Goal: Task Accomplishment & Management: Complete application form

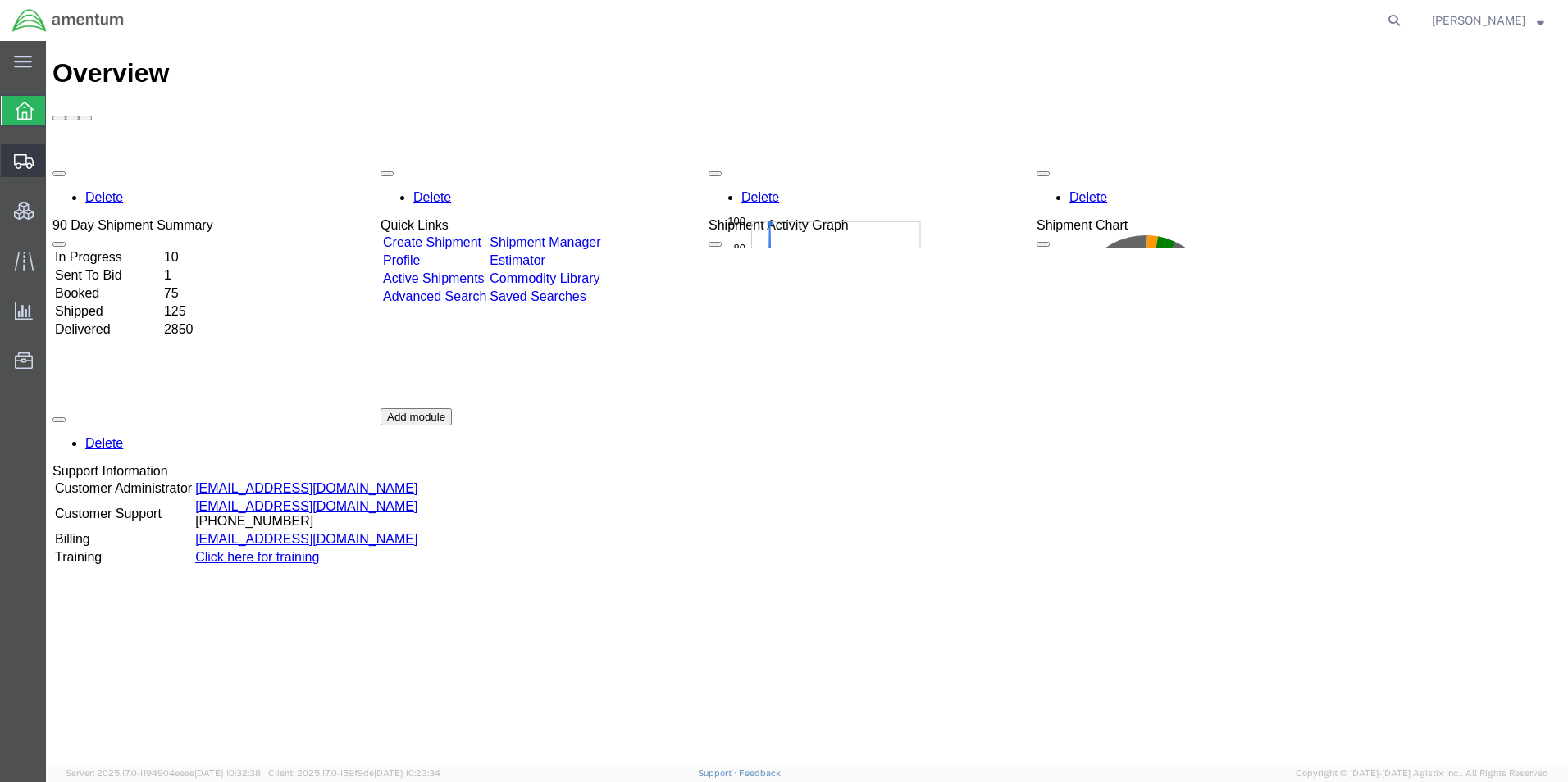
click at [0, 0] on span "Shipment Manager" at bounding box center [0, 0] width 0 height 0
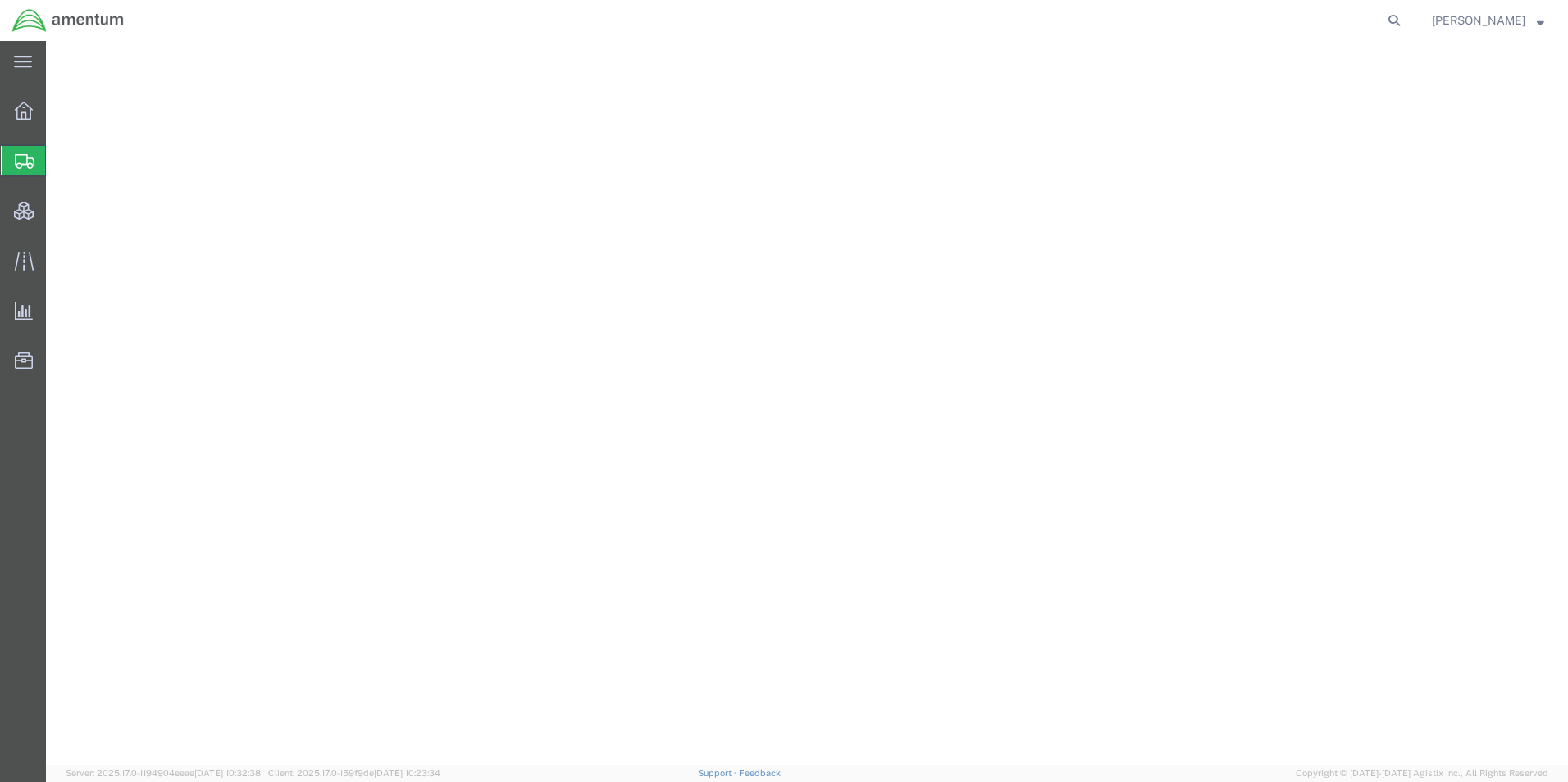
click at [1406, 24] on icon at bounding box center [1395, 20] width 23 height 23
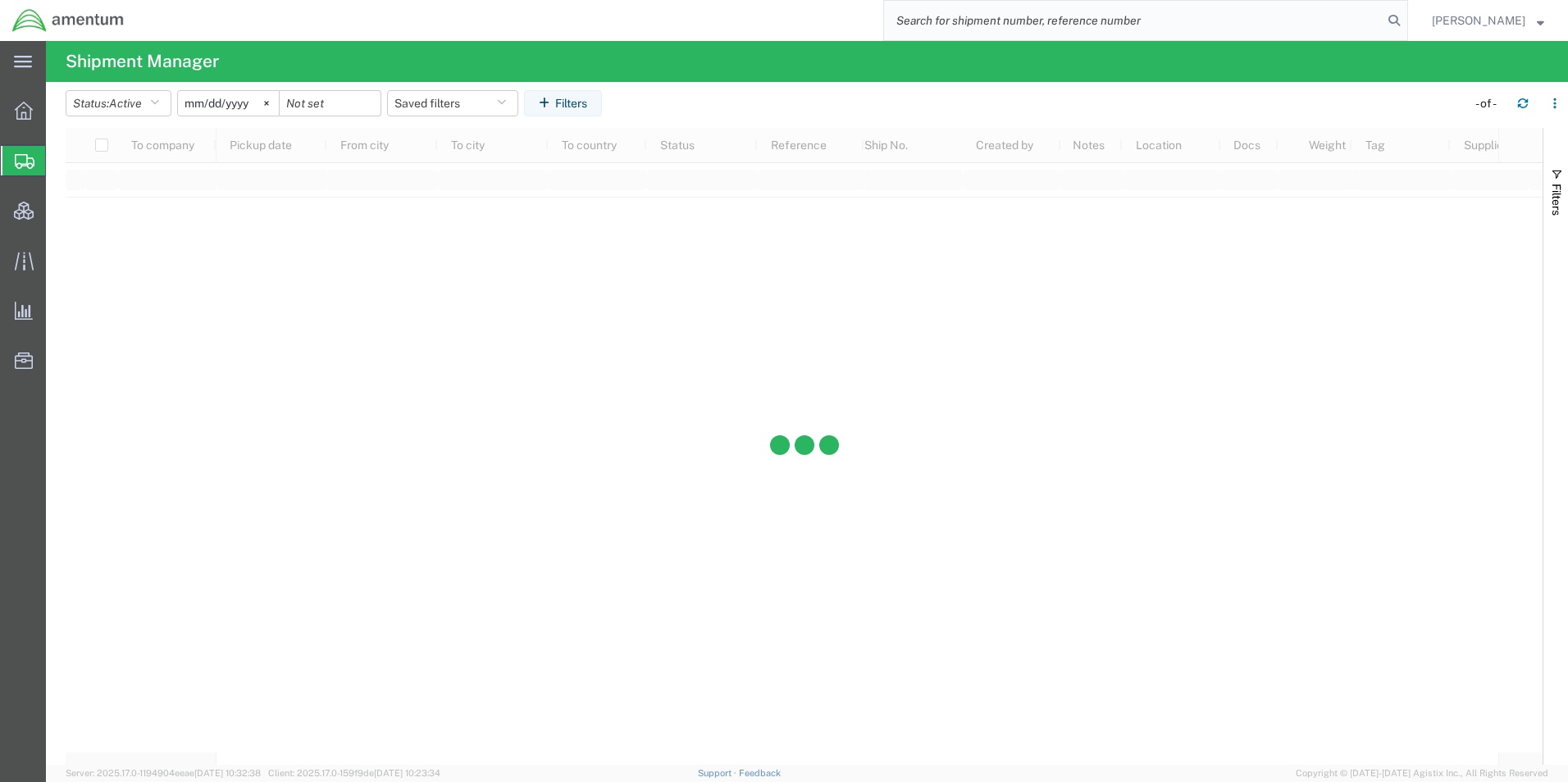
paste input "DCO-25232-167163"
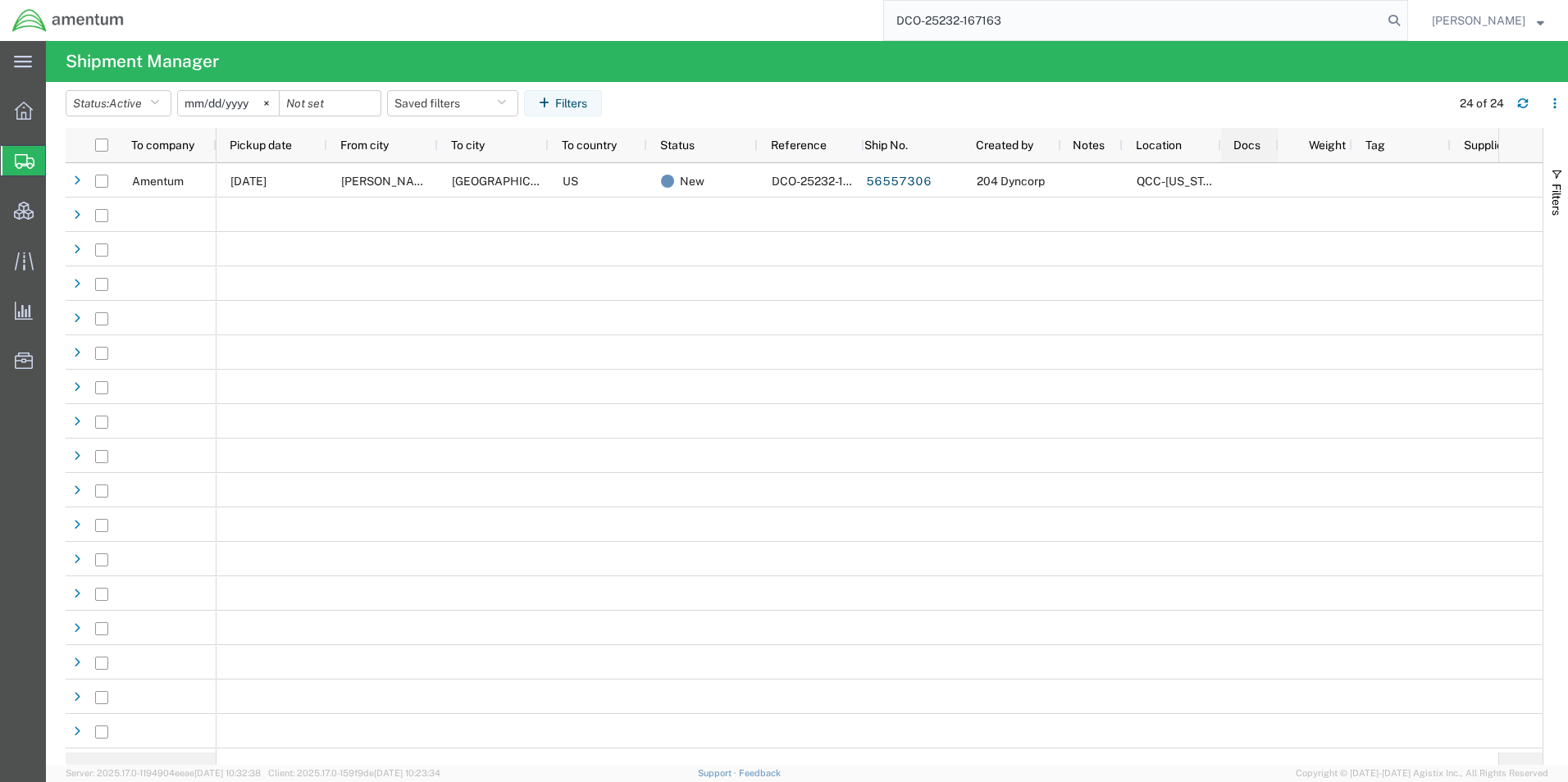
type input "DCO-25232-167163"
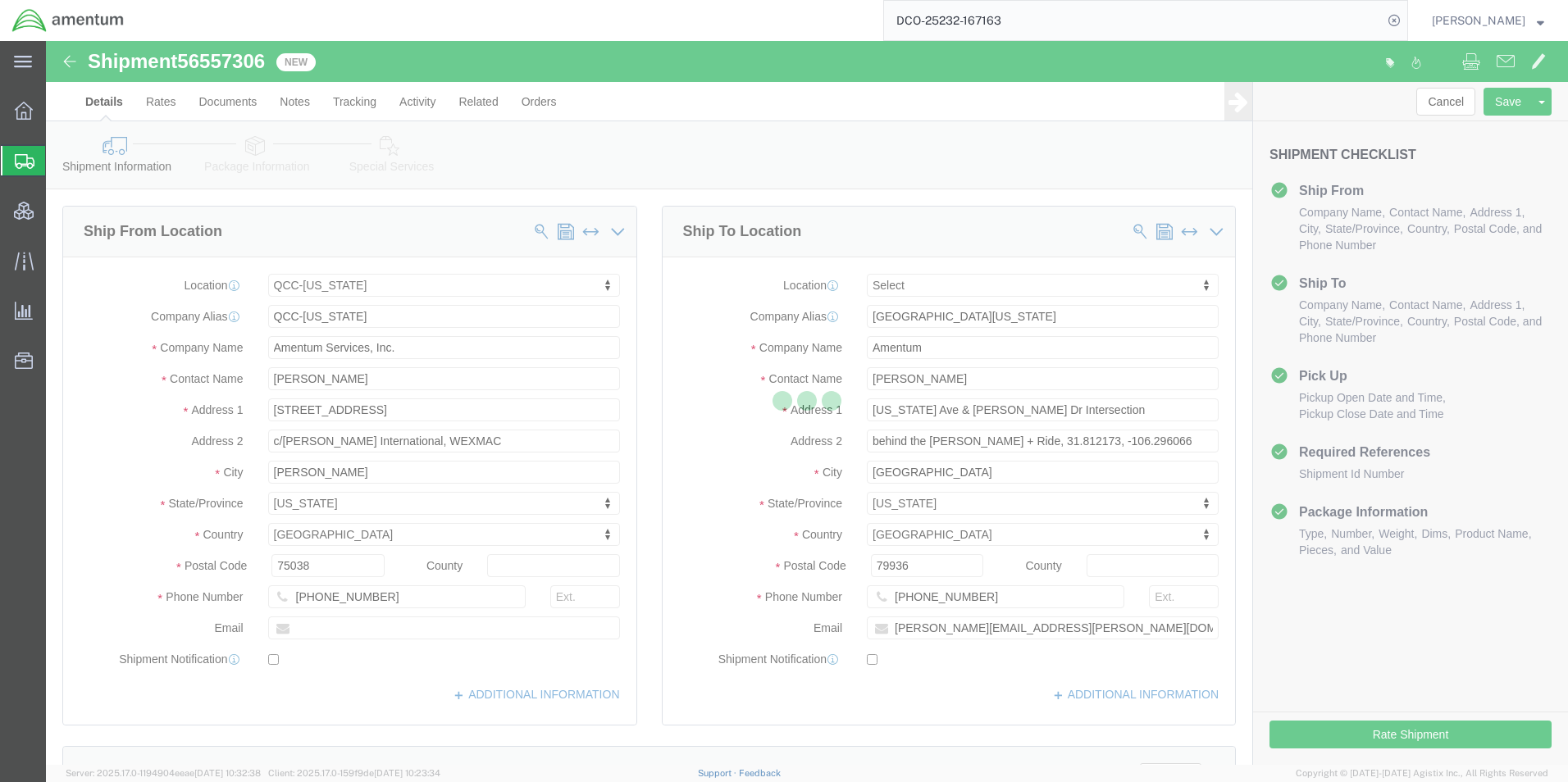
select select "42668"
select select
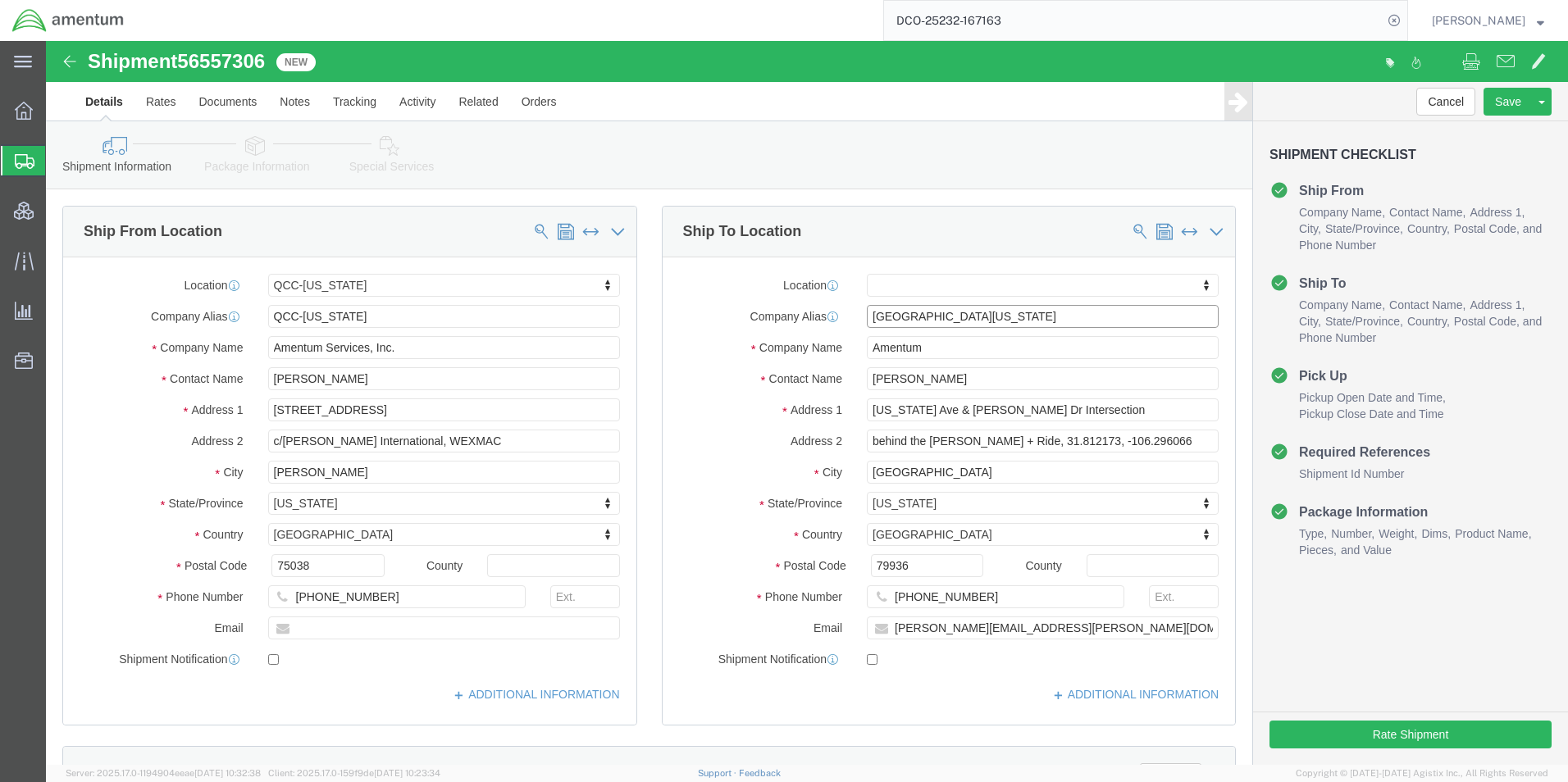
drag, startPoint x: 989, startPoint y: 278, endPoint x: 742, endPoint y: 284, distance: 247.1
click div "Company [GEOGRAPHIC_DATA][US_STATE]-[GEOGRAPHIC_DATA]"
click input "Amentum"
drag, startPoint x: 952, startPoint y: 314, endPoint x: 797, endPoint y: 313, distance: 155.0
click div "Company Name Amentum"
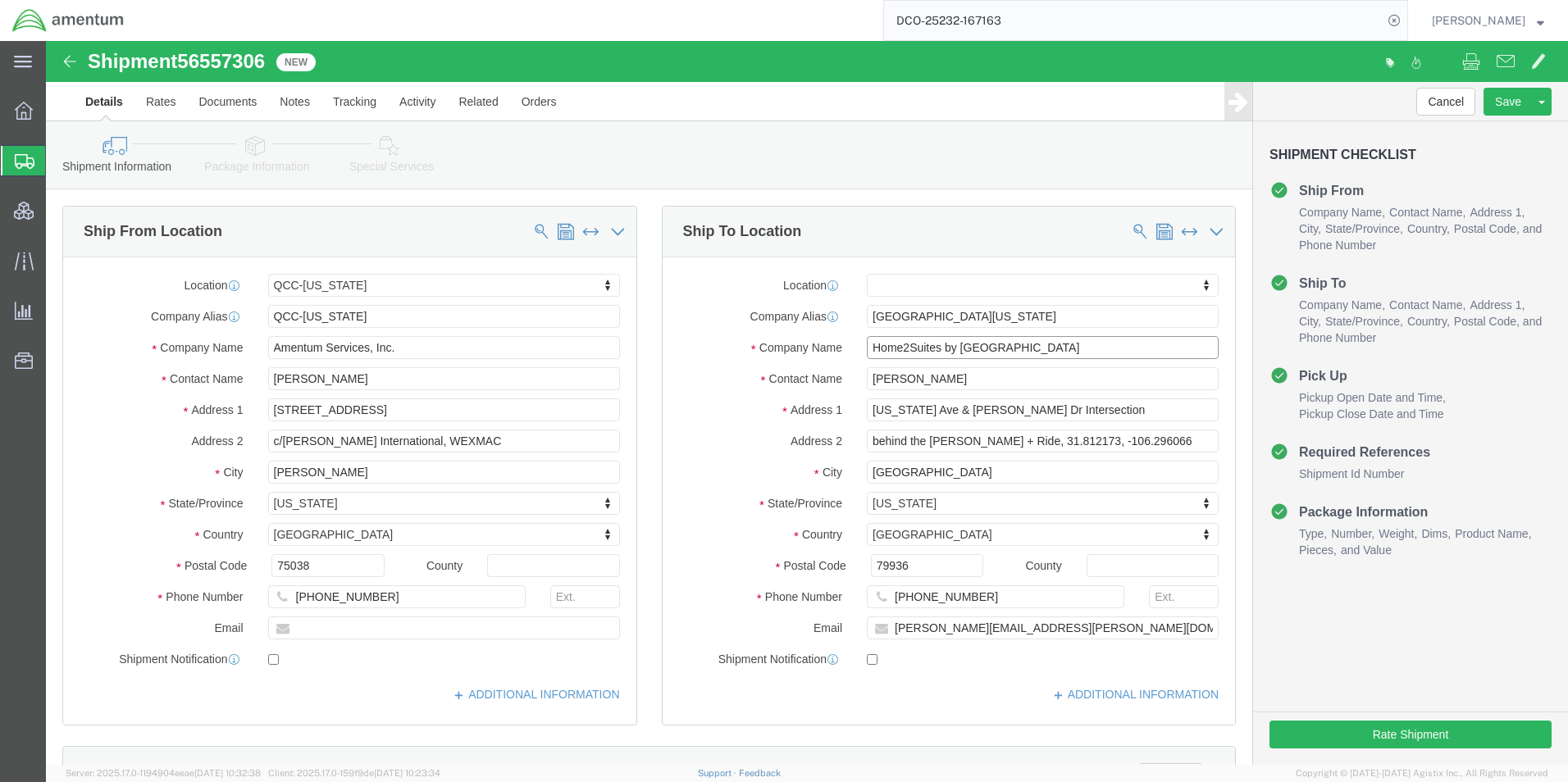
type input "Home2Suites by [GEOGRAPHIC_DATA]"
type input "[PERSON_NAME]"
type input "[STREET_ADDRESS][US_STATE]"
type input "79925"
drag, startPoint x: 1009, startPoint y: 588, endPoint x: 1031, endPoint y: 593, distance: 22.6
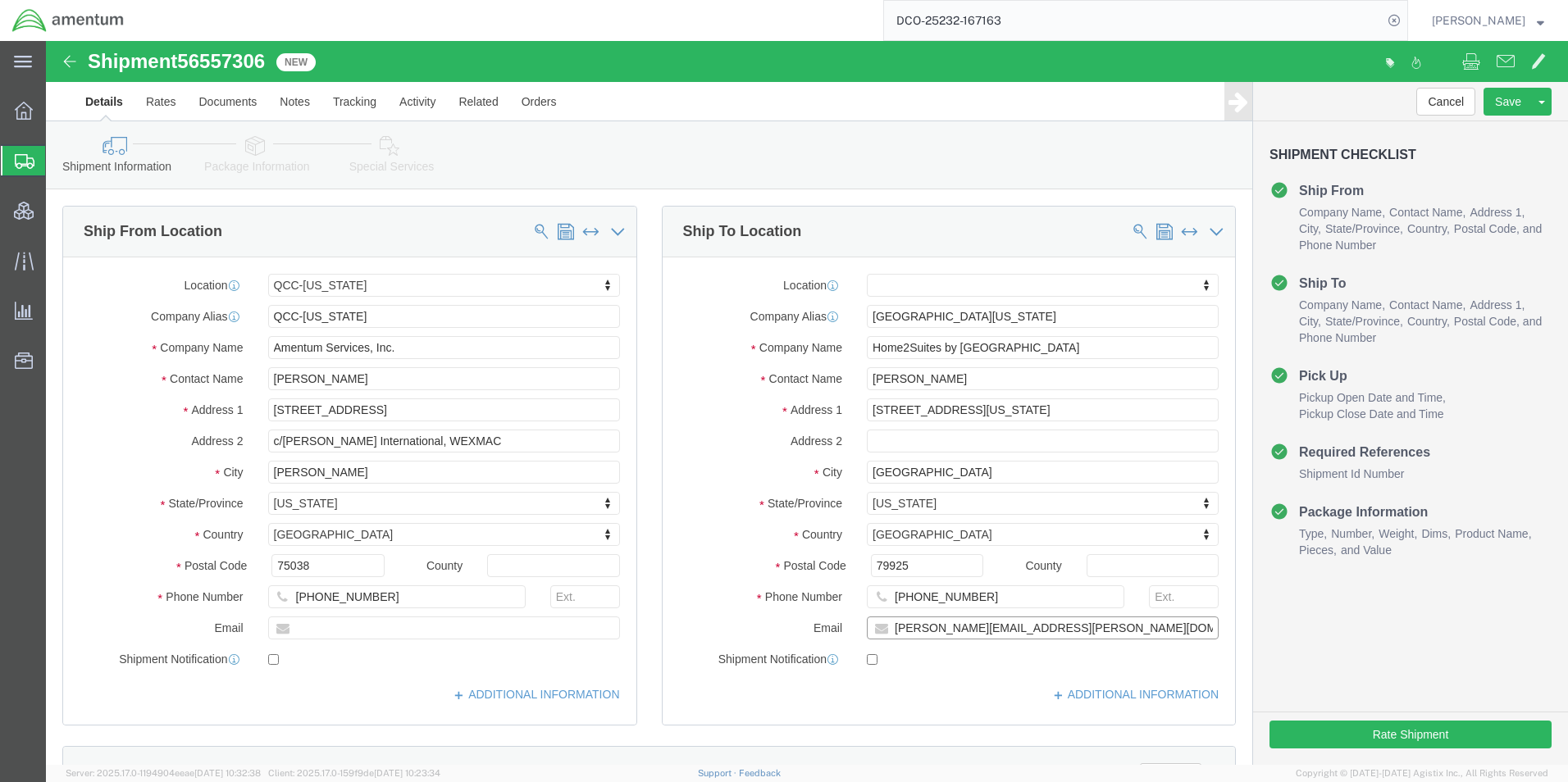
click input "[PERSON_NAME][EMAIL_ADDRESS][PERSON_NAME][DOMAIN_NAME]"
drag, startPoint x: 1036, startPoint y: 593, endPoint x: 785, endPoint y: 580, distance: 251.3
click div "Email [PERSON_NAME][EMAIL_ADDRESS][PERSON_NAME][DOMAIN_NAME]"
paste input "[PERSON_NAME].[PERSON_NAME]"
type input "[PERSON_NAME][EMAIL_ADDRESS][PERSON_NAME][DOMAIN_NAME]"
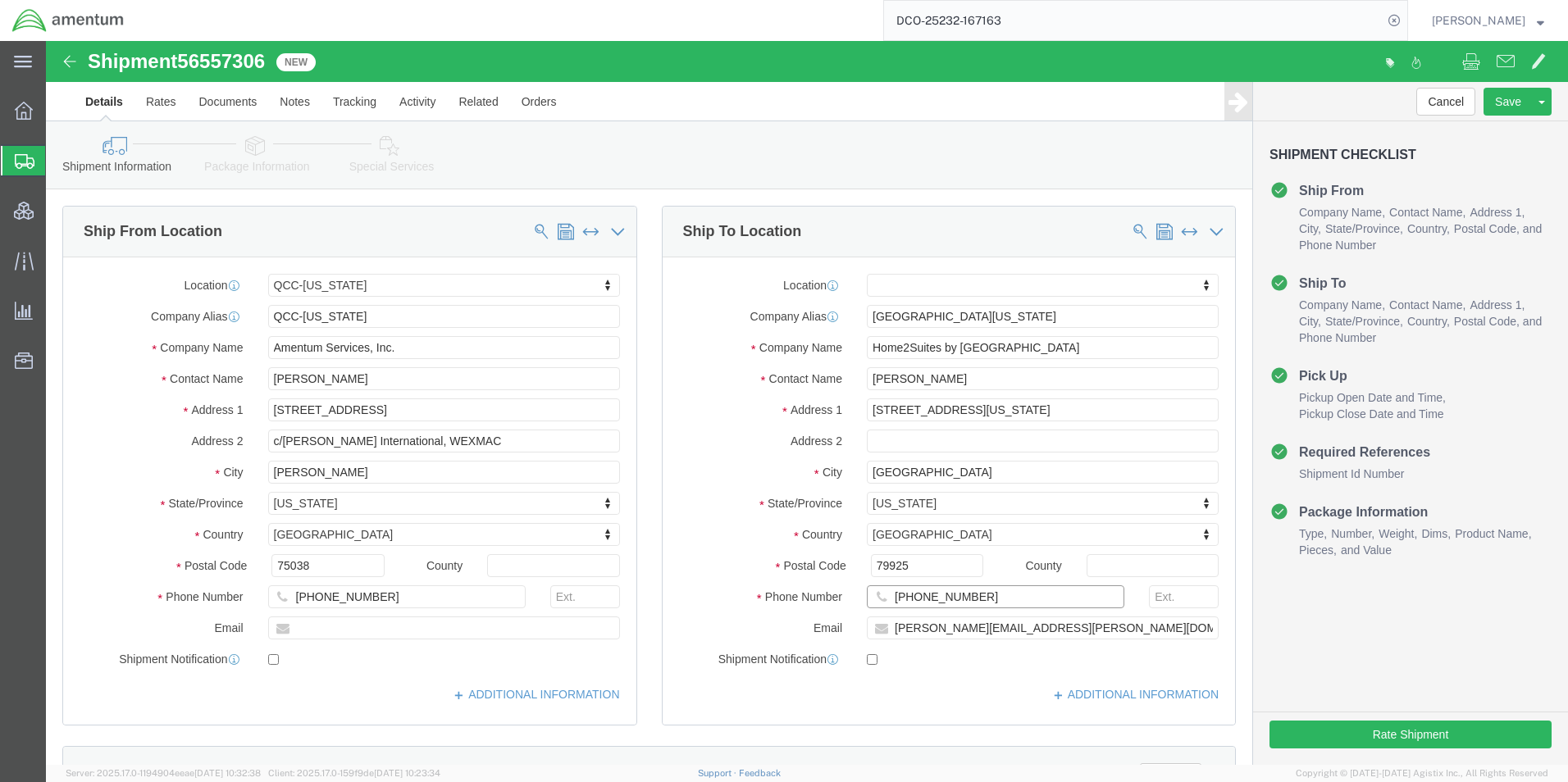
click input "[PHONE_NUMBER]"
drag, startPoint x: 945, startPoint y: 557, endPoint x: 774, endPoint y: 551, distance: 171.1
click div "Phone Number [PHONE_NUMBER]"
type input "+"
type input "[PHONE_NUMBER]"
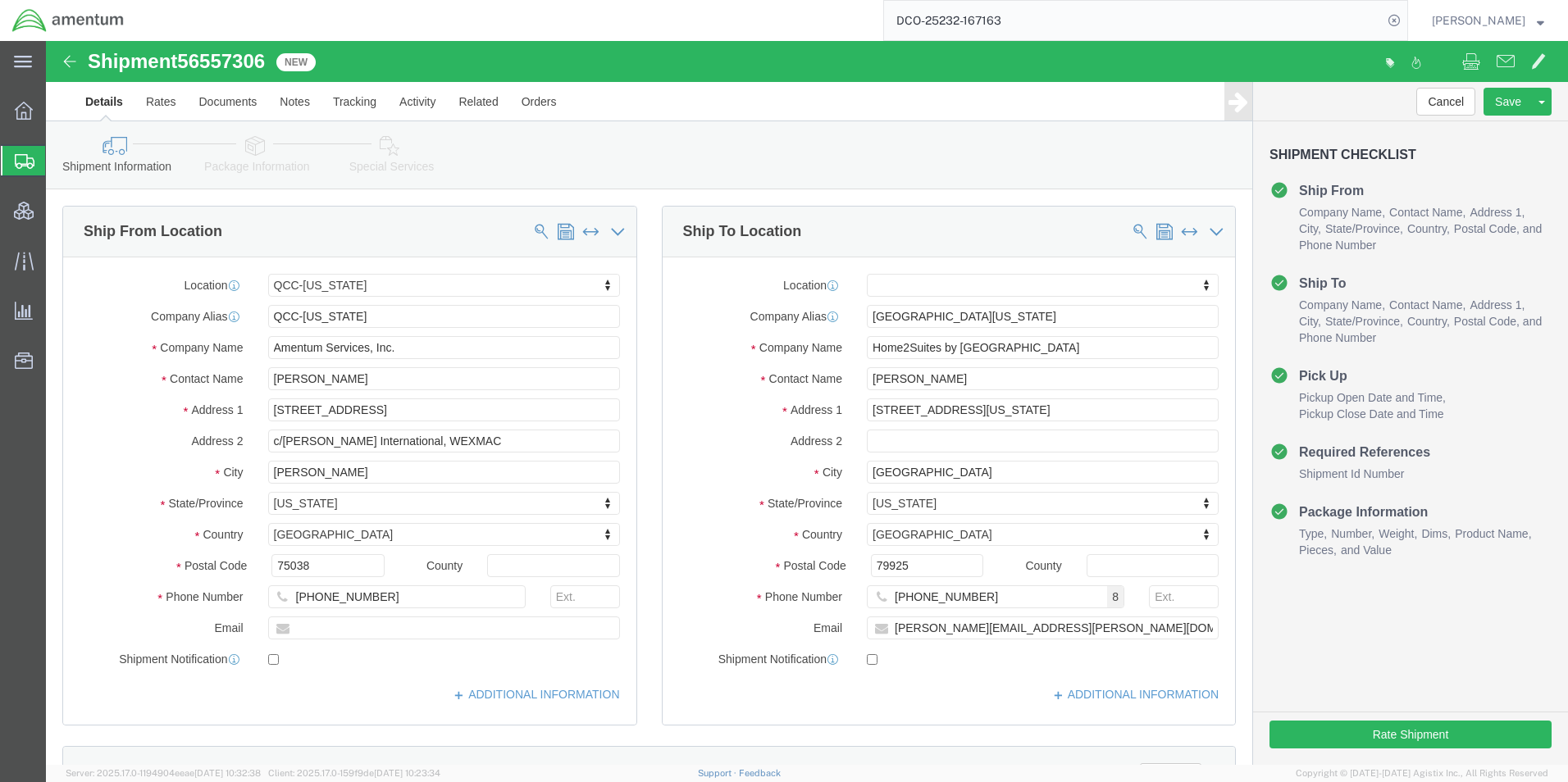
click div "Location My Profile Location [PHONE_NUMBER] [PHONE_NUMBER] [PHONE_NUMBER] [PHON…"
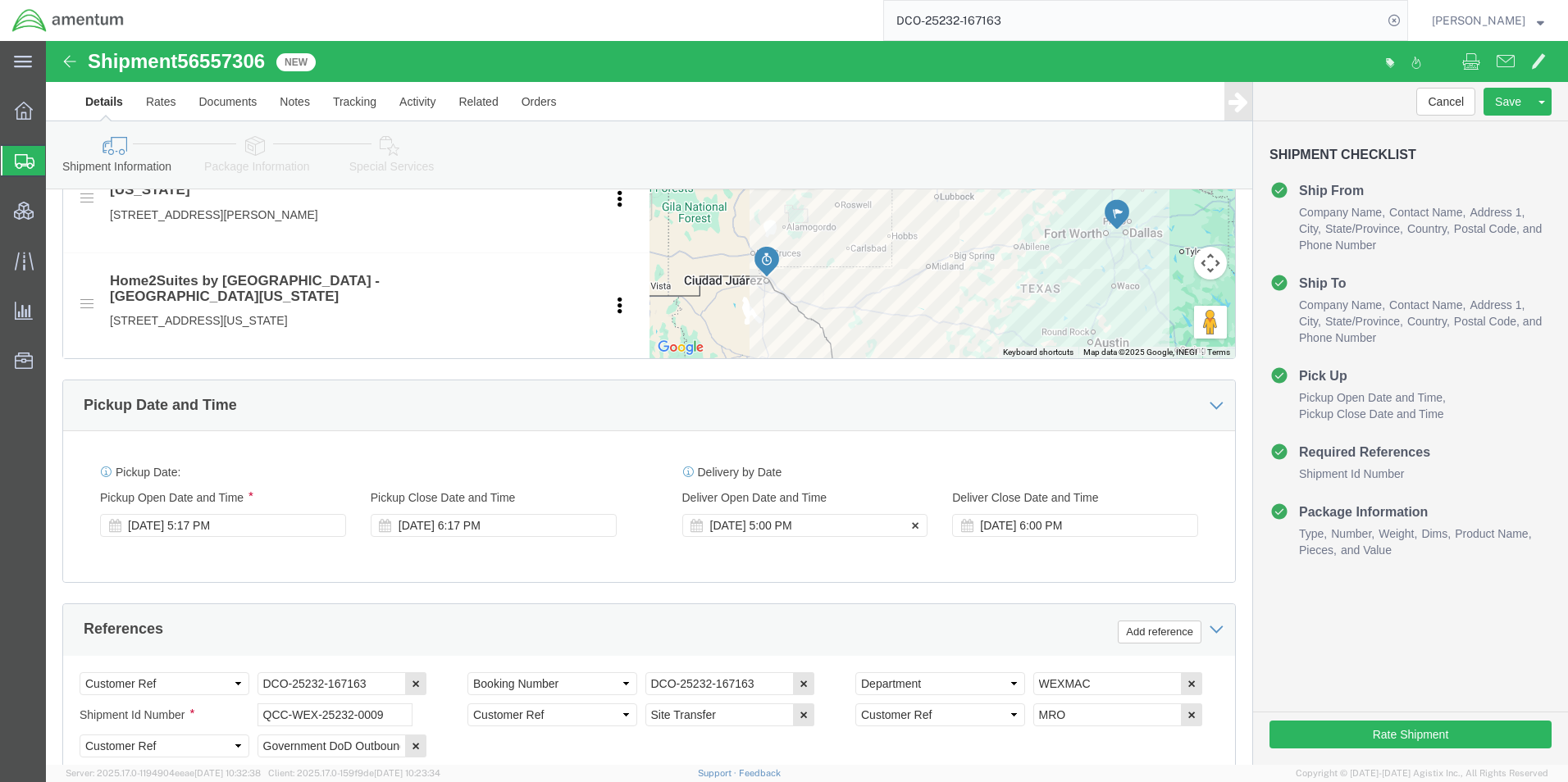
scroll to position [656, 0]
click icon
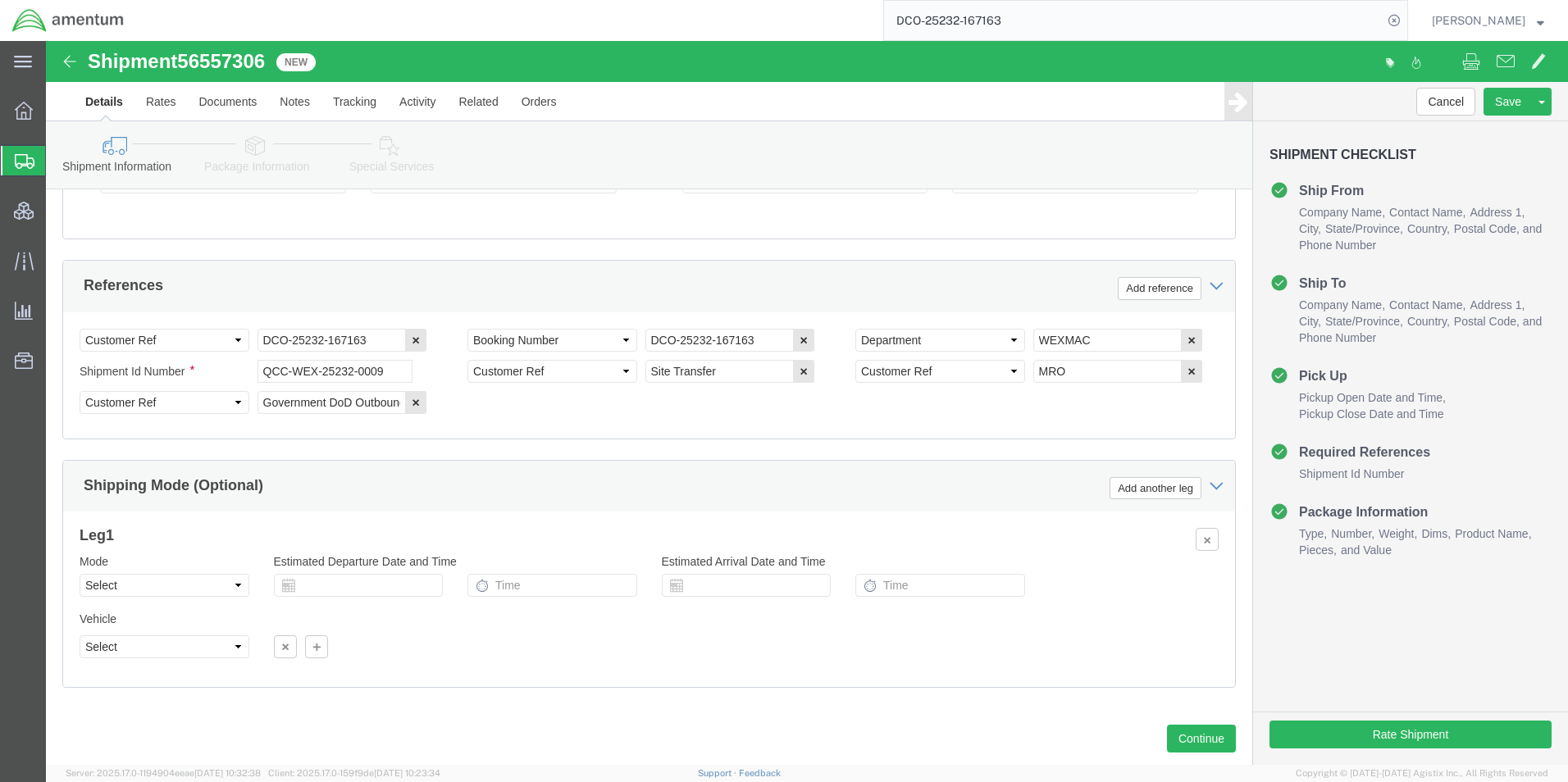
scroll to position [1038, 0]
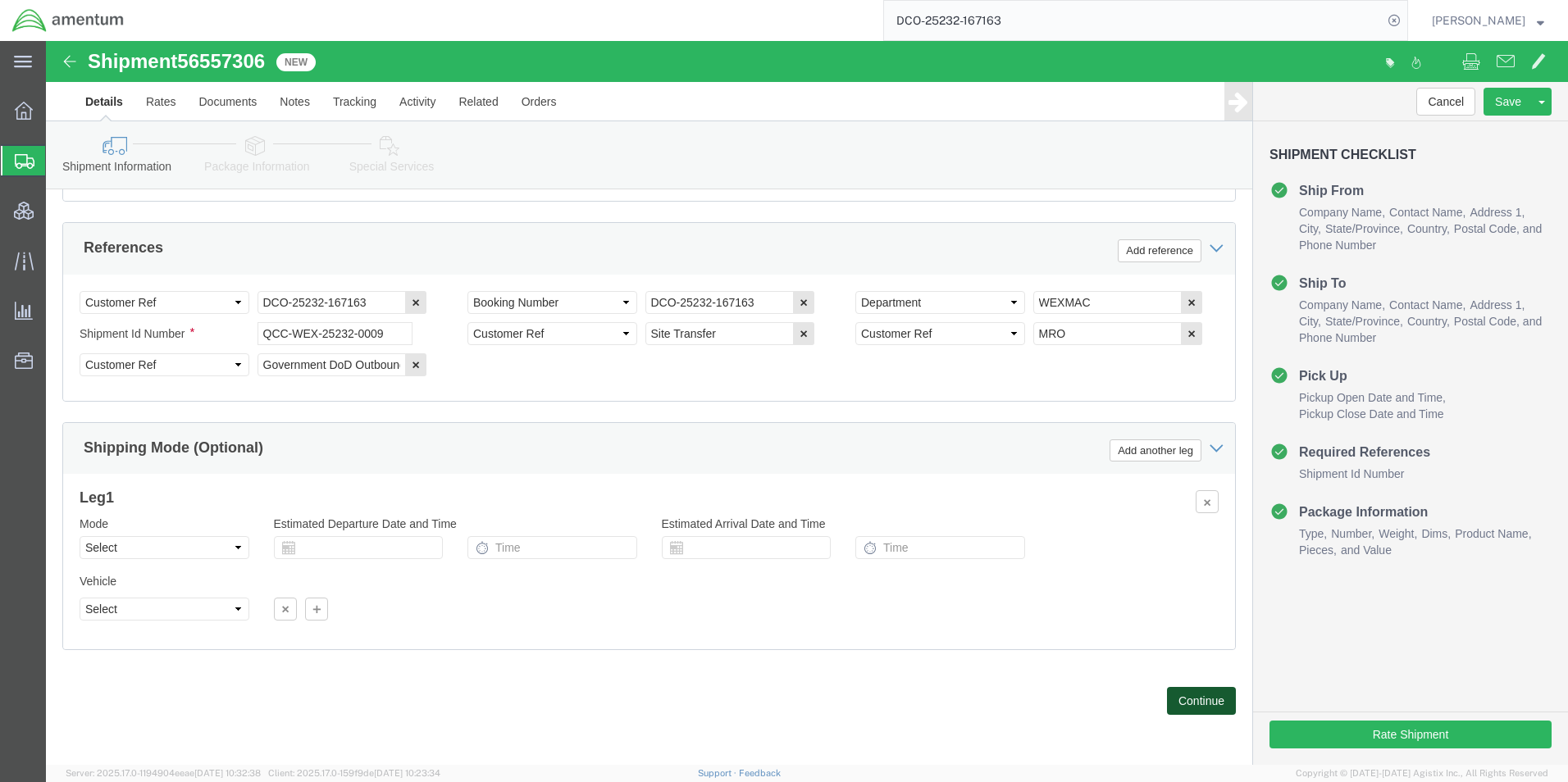
click button "Continue"
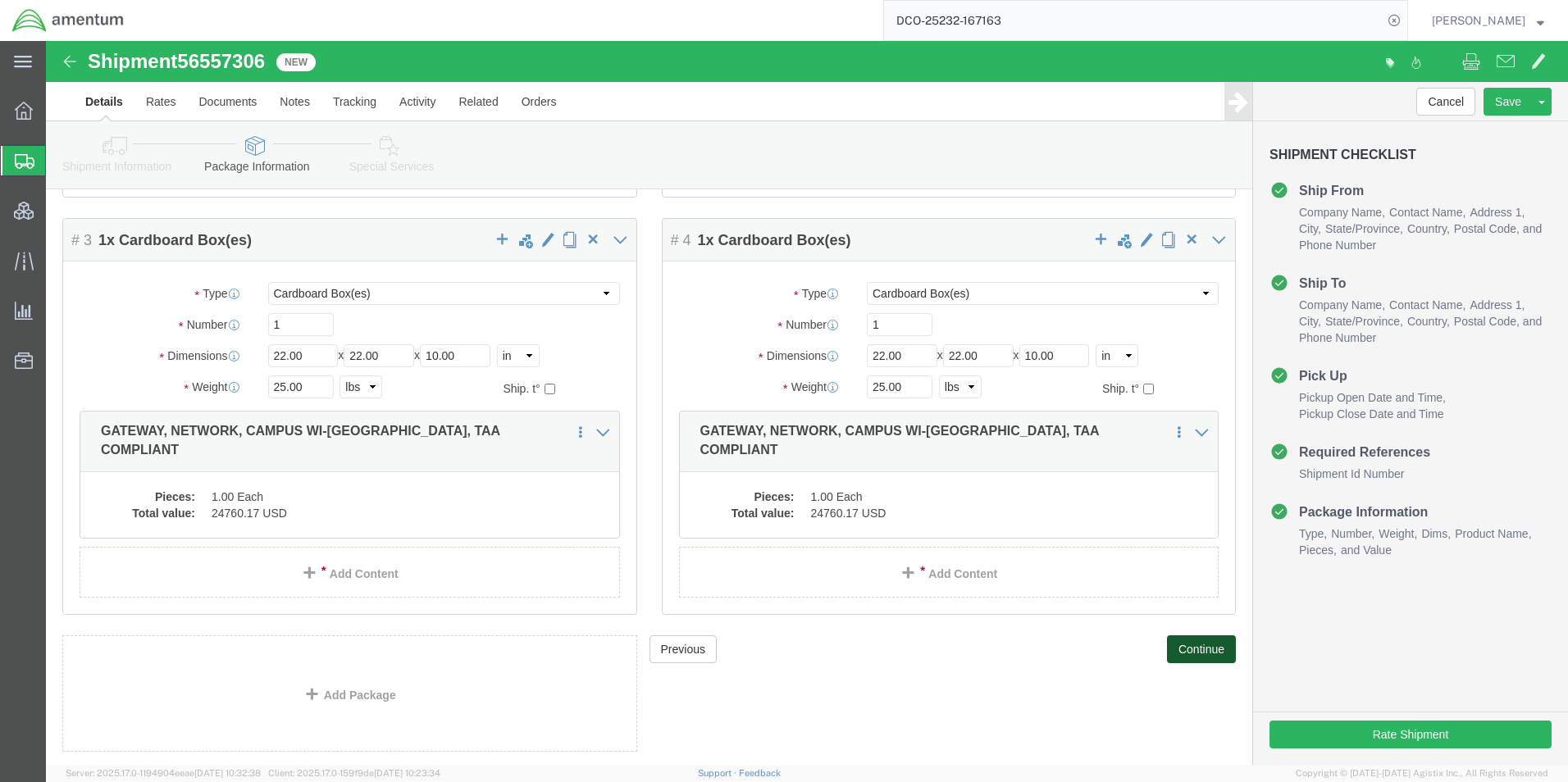
scroll to position [464, 0]
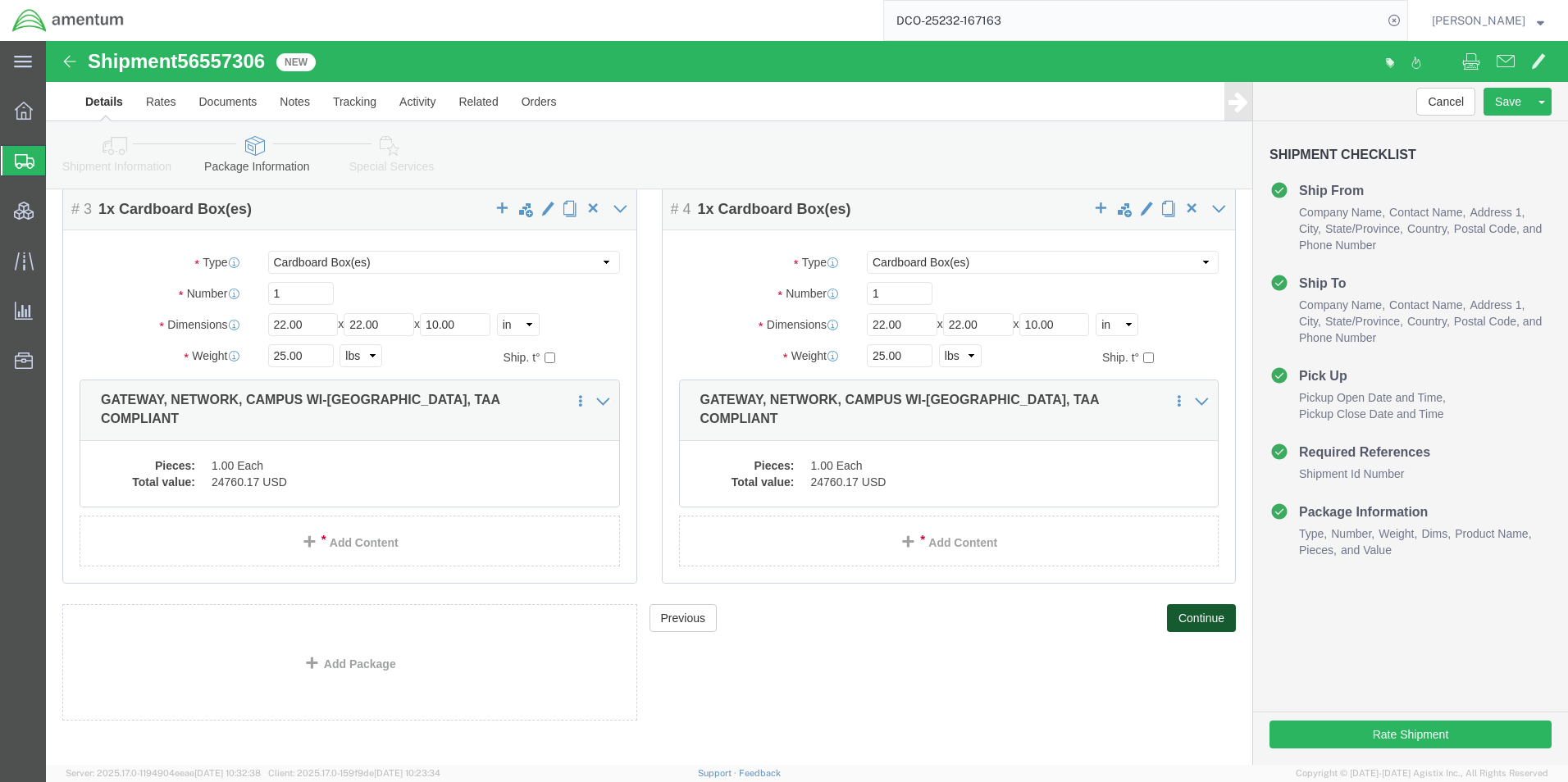
click button "Continue"
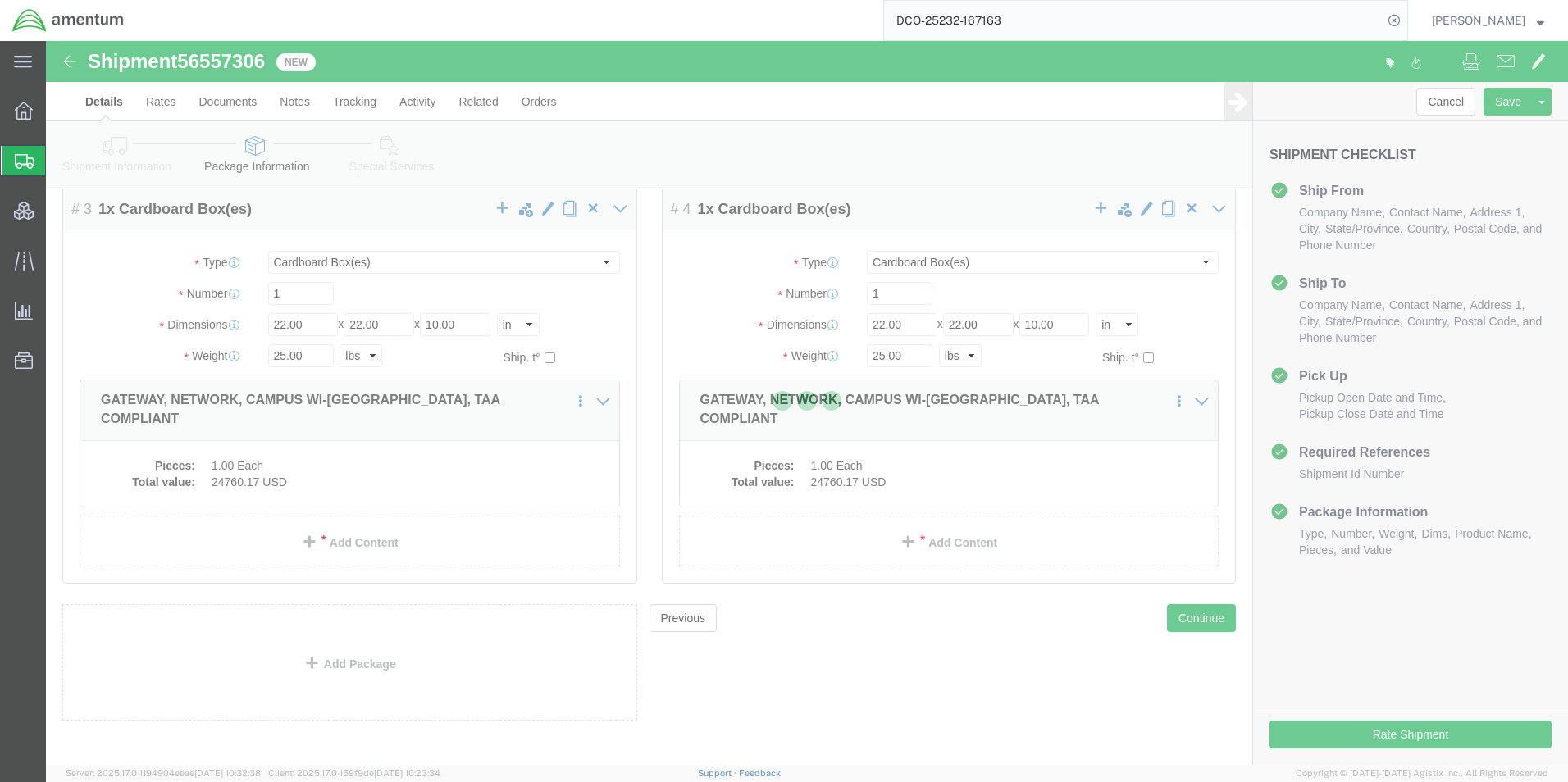
select select
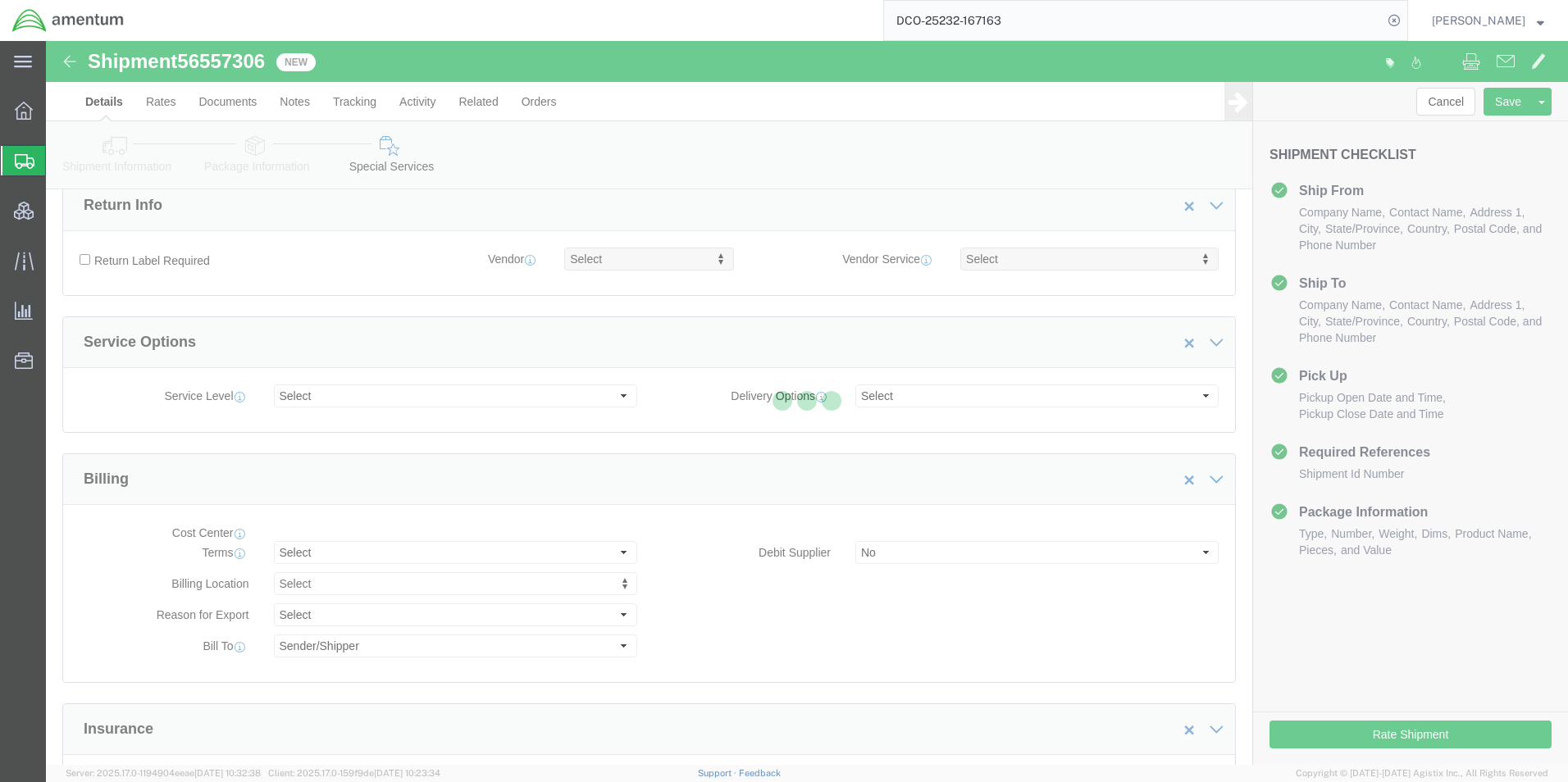
select select "DEPARTMENT"
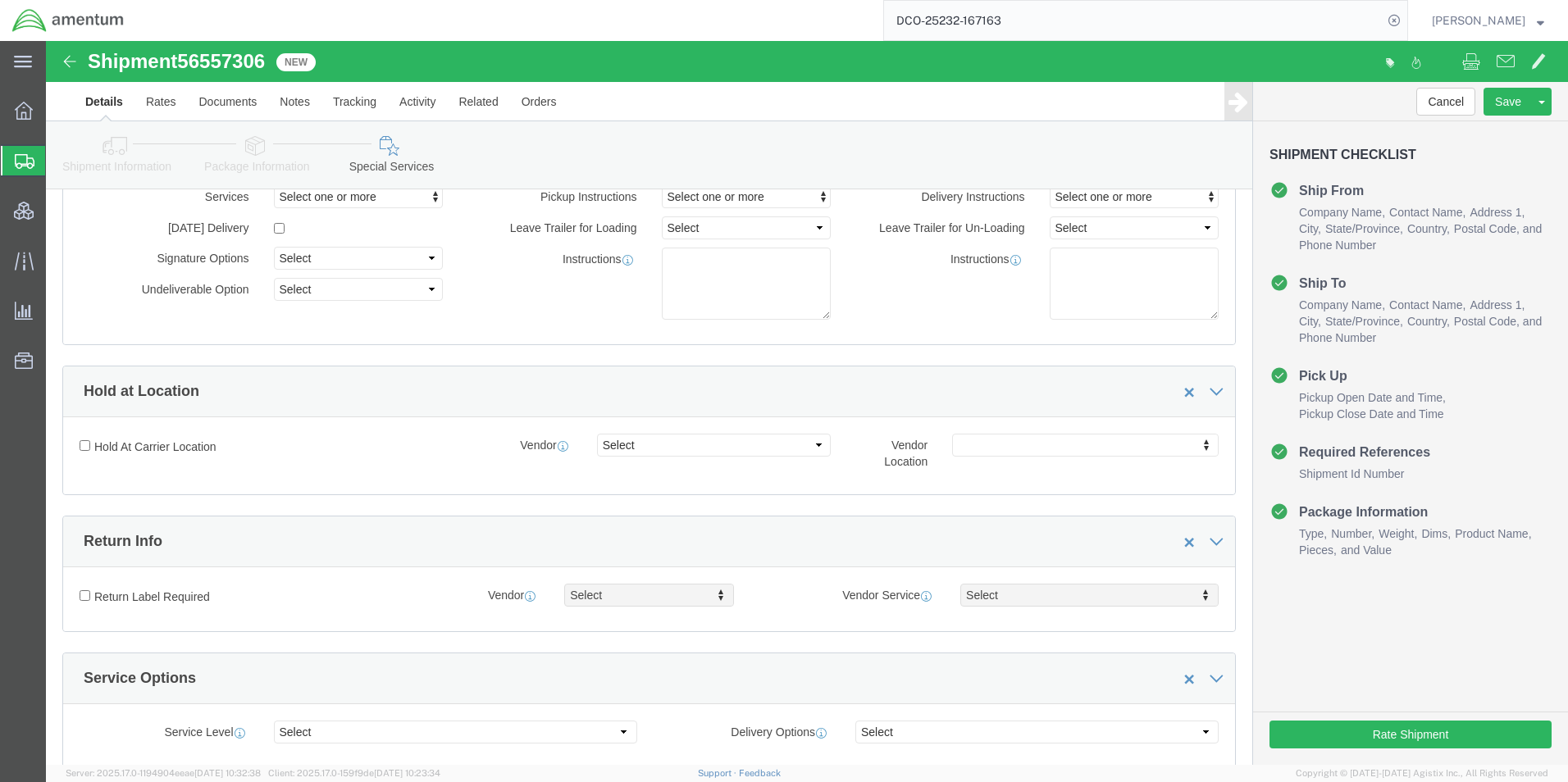
scroll to position [0, 0]
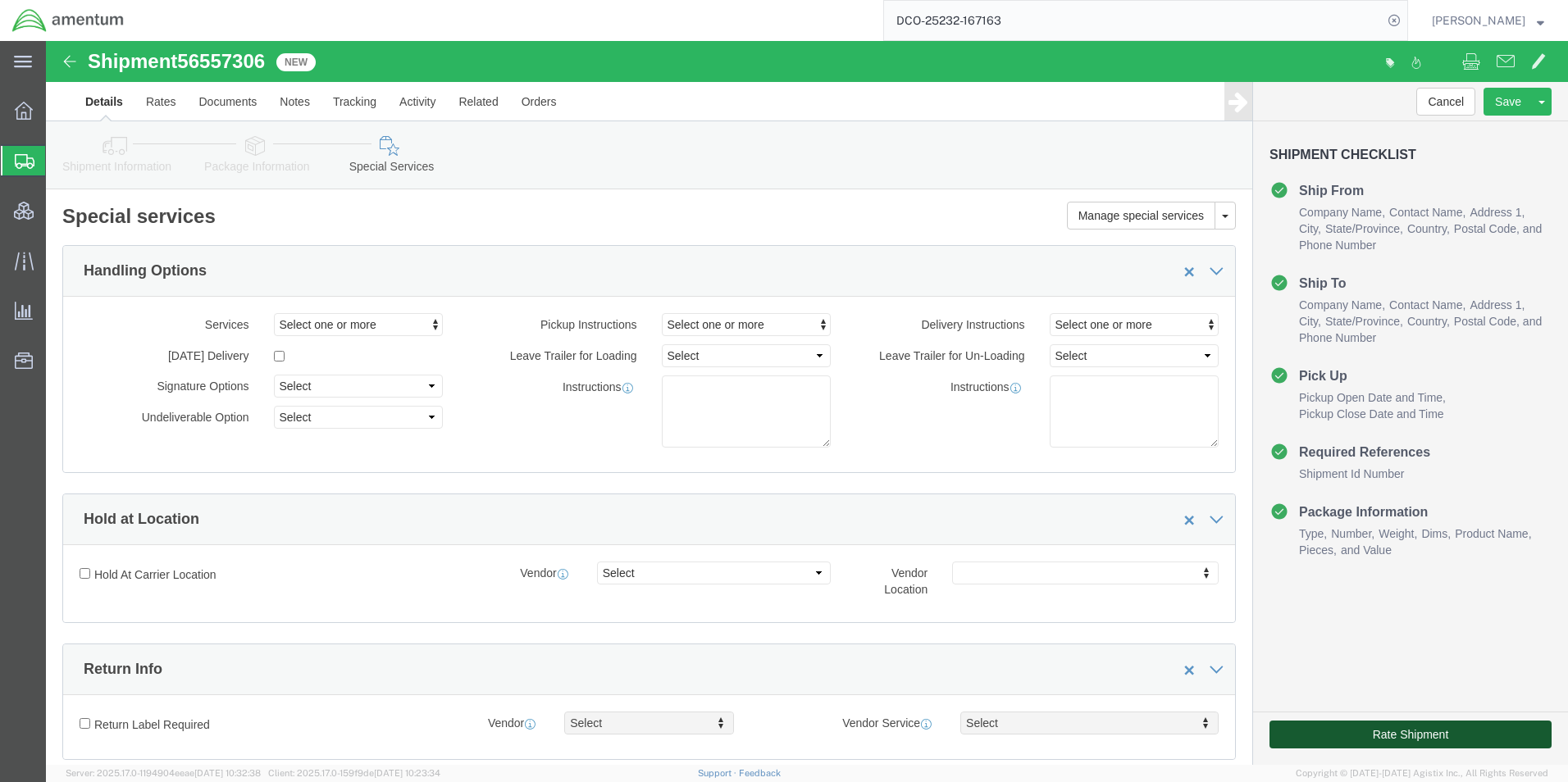
click button "Rate Shipment"
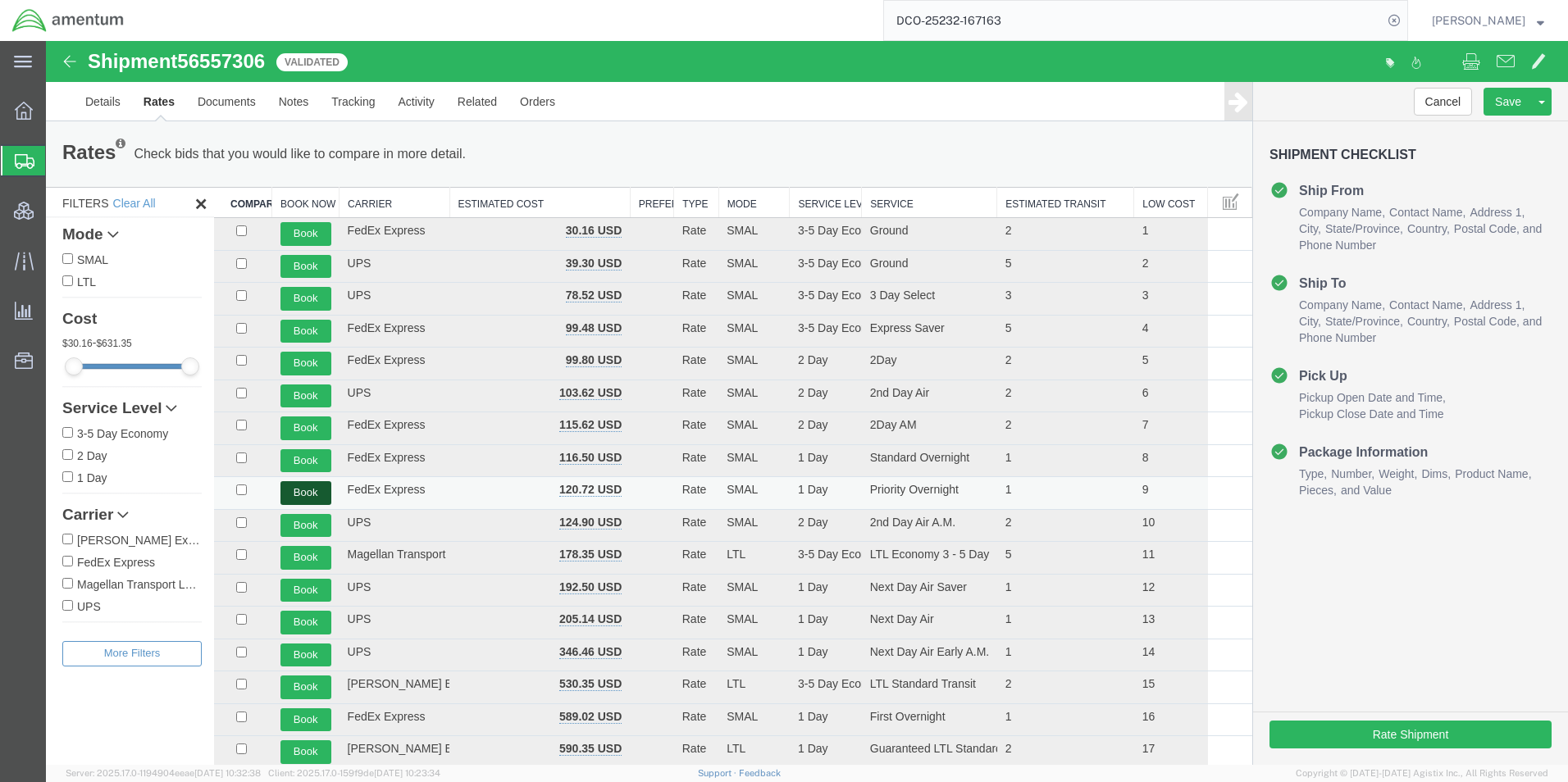
click at [310, 493] on button "Book" at bounding box center [305, 493] width 51 height 24
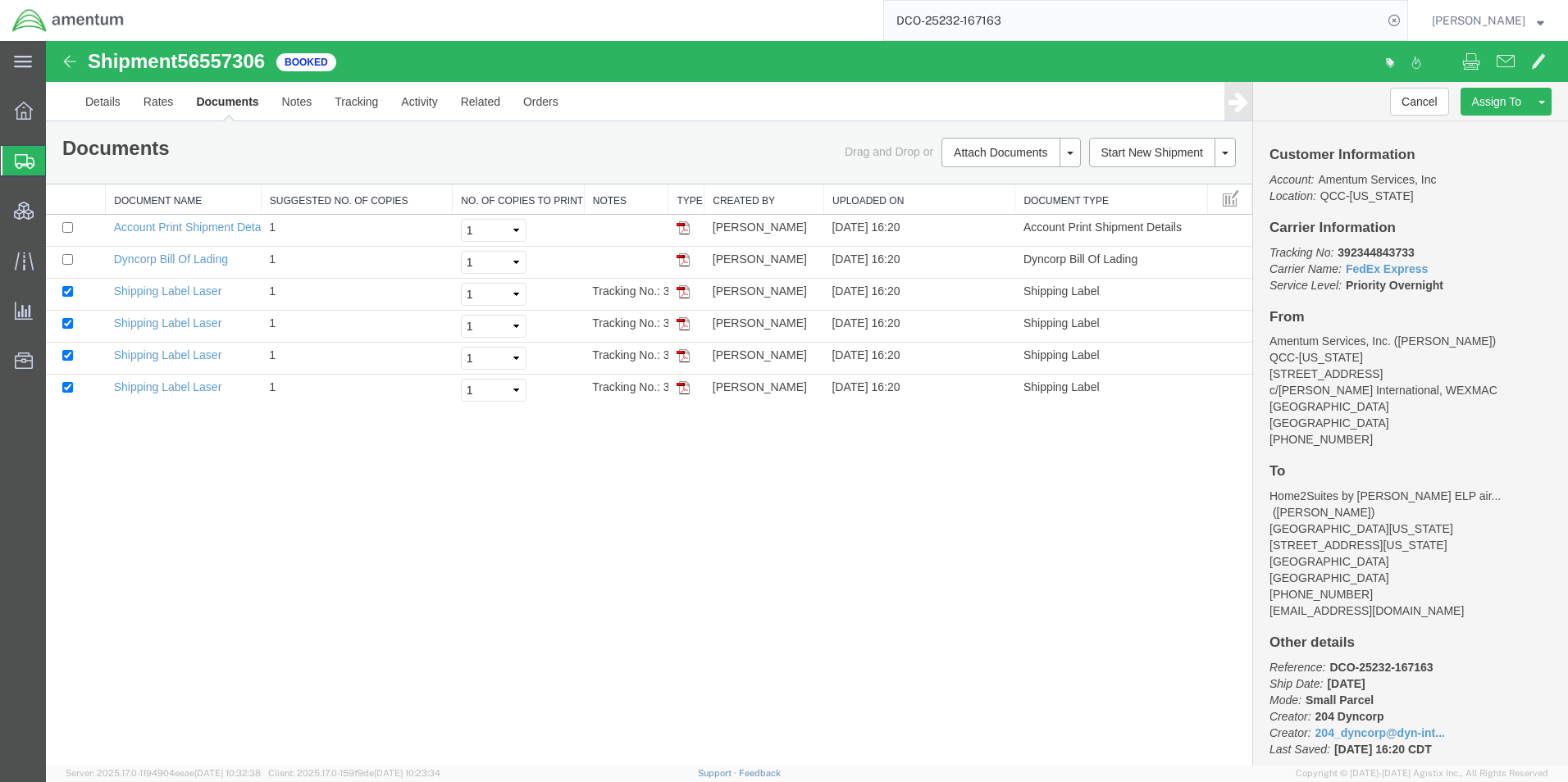
click at [1396, 246] on b "392344843733" at bounding box center [1376, 253] width 76 height 14
copy b "392344843733"
click at [146, 295] on link "Shipping Label Laser" at bounding box center [168, 291] width 108 height 14
click at [153, 324] on link "Shipping Label Laser" at bounding box center [168, 324] width 108 height 14
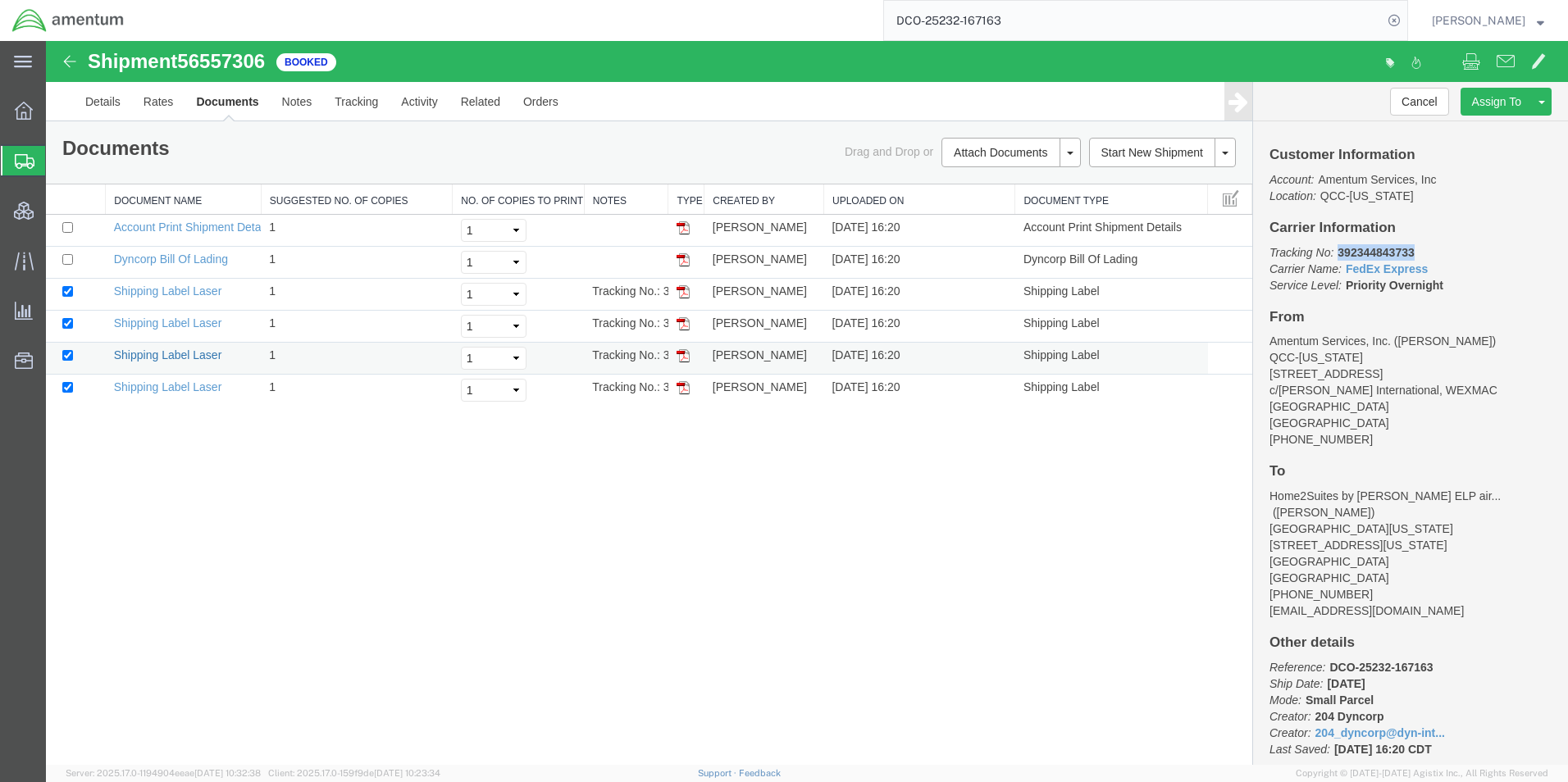
click at [173, 359] on link "Shipping Label Laser" at bounding box center [168, 356] width 108 height 14
click at [175, 386] on link "Shipping Label Laser" at bounding box center [168, 388] width 108 height 14
